Goal: Find specific page/section: Find specific page/section

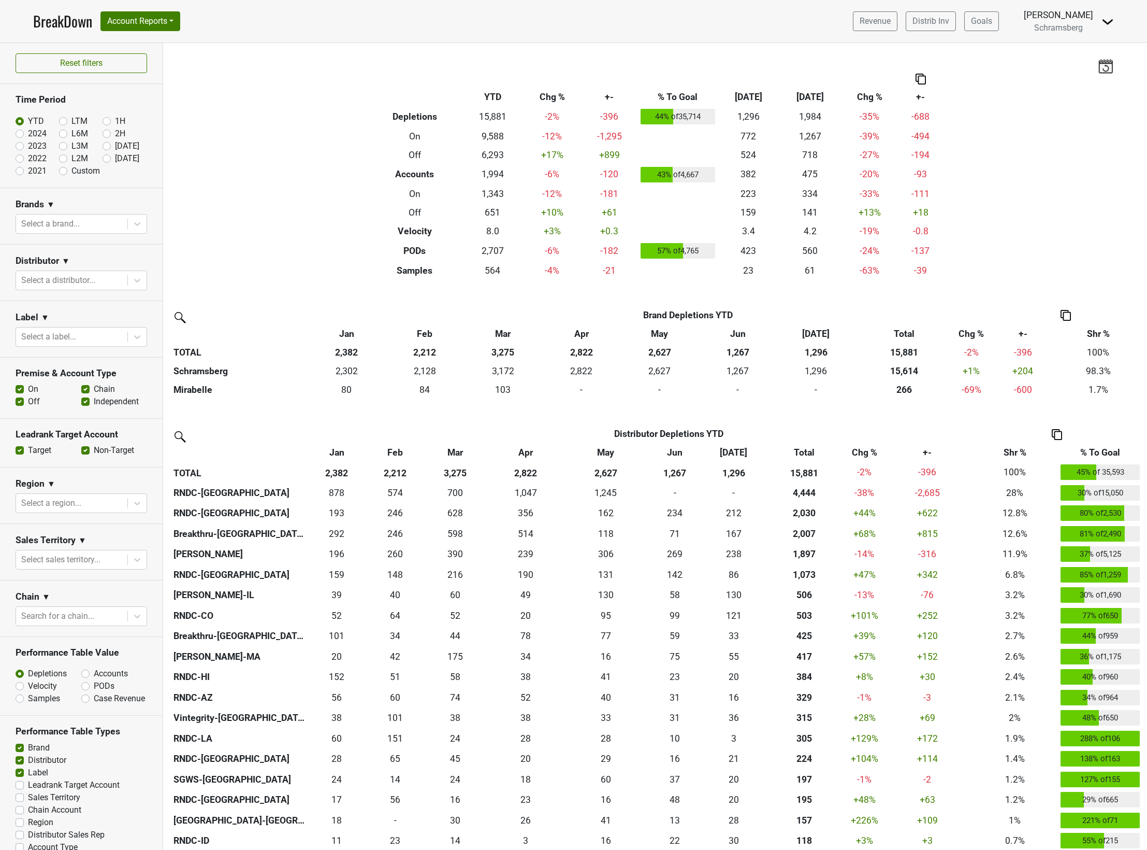
click at [232, 239] on div "Filters Breakdown Type YTD Chg % +- % To Goal Jul ‘25 Jul ‘24 Chg % +- Depletio…" at bounding box center [655, 446] width 984 height 807
click at [305, 210] on div "Filters Breakdown Type YTD Chg % +- % To Goal Jul ‘25 Jul ‘24 Chg % +- Depletio…" at bounding box center [655, 446] width 984 height 807
click at [290, 171] on div "Filters Breakdown Type YTD Chg % +- % To Goal [DATE] ‘[DATE] Chg % +- Depletion…" at bounding box center [655, 446] width 984 height 807
